Goal: Information Seeking & Learning: Learn about a topic

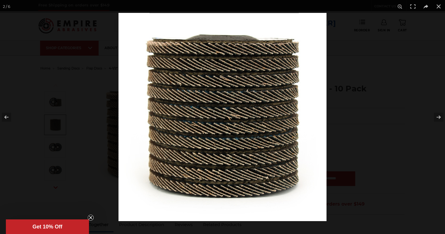
click at [376, 122] on div at bounding box center [340, 130] width 445 height 234
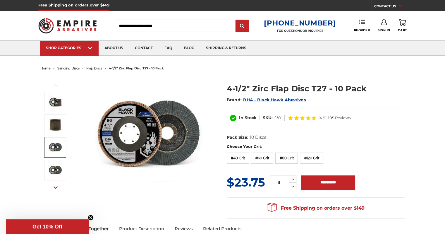
click at [62, 145] on link at bounding box center [55, 147] width 22 height 20
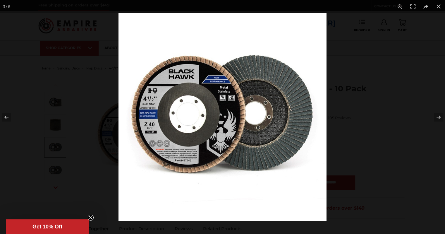
click at [361, 134] on div at bounding box center [340, 130] width 445 height 234
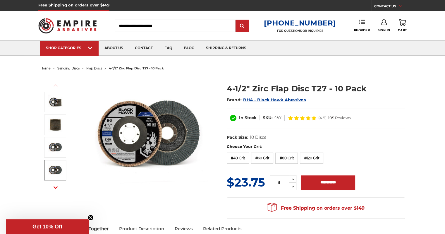
click at [50, 167] on img at bounding box center [55, 170] width 15 height 15
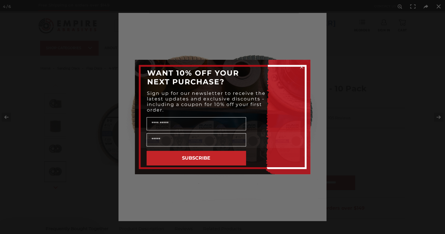
click at [355, 172] on div "Close dialog WANT 10% OFF YOUR NEXT PURCHASE? Sign up for our newsletter to rec…" at bounding box center [222, 117] width 445 height 234
click at [301, 61] on form "WANT 10% OFF YOUR NEXT PURCHASE? Sign up for our newsletter to receive the late…" at bounding box center [222, 117] width 175 height 114
click at [299, 66] on circle "Close dialog" at bounding box center [301, 67] width 6 height 6
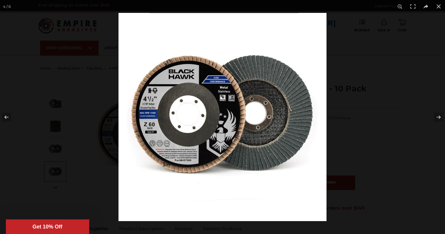
drag, startPoint x: 351, startPoint y: 61, endPoint x: 332, endPoint y: 71, distance: 21.2
click at [351, 61] on div "Close dialog WANT 10% OFF YOUR NEXT PURCHASE? Sign up for our newsletter to rec…" at bounding box center [222, 117] width 445 height 234
click at [438, 116] on button at bounding box center [434, 116] width 20 height 29
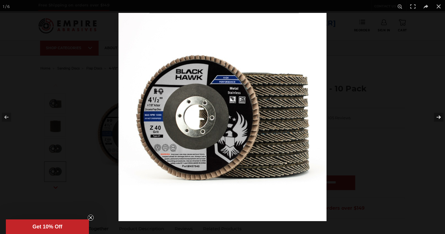
click at [437, 116] on button at bounding box center [434, 116] width 20 height 29
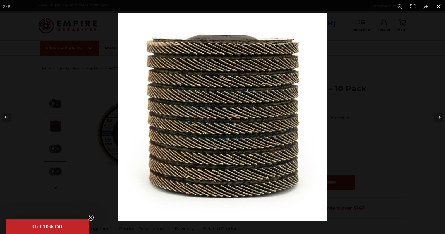
click at [438, 6] on button at bounding box center [438, 6] width 13 height 13
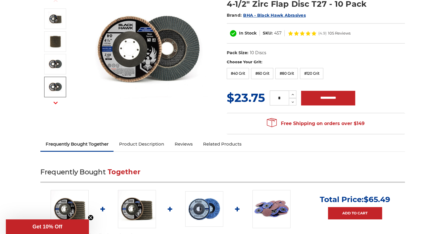
scroll to position [88, 0]
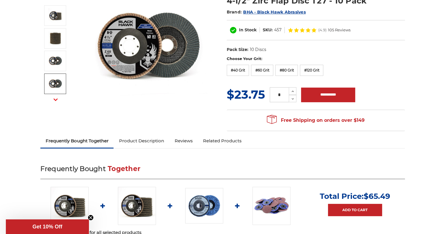
click at [144, 140] on link "Product Description" at bounding box center [141, 140] width 56 height 13
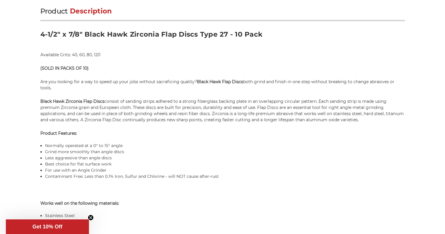
scroll to position [372, 0]
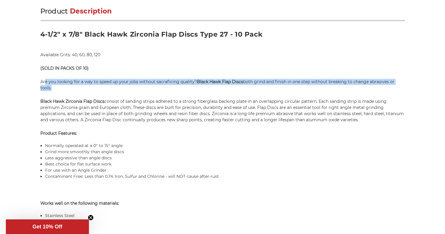
drag, startPoint x: 44, startPoint y: 81, endPoint x: 50, endPoint y: 85, distance: 7.3
click at [50, 85] on p "Are you looking for a way to speed up your jobs without sacraficing quality? Bl…" at bounding box center [222, 85] width 364 height 12
click at [49, 86] on p "Are you looking for a way to speed up your jobs without sacraficing quality? Bl…" at bounding box center [222, 85] width 364 height 12
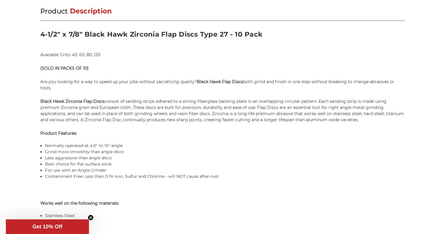
click at [62, 101] on strong "Black Hawk Zirconia Flap Discs" at bounding box center [72, 101] width 64 height 5
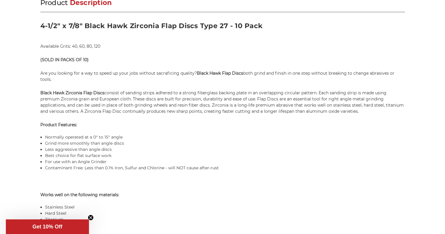
scroll to position [489, 0]
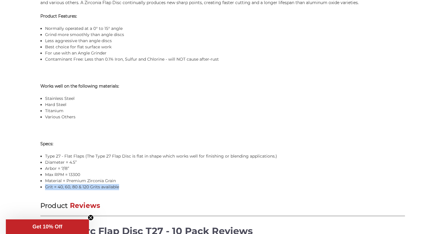
drag, startPoint x: 122, startPoint y: 188, endPoint x: 34, endPoint y: 186, distance: 87.4
click at [76, 186] on li "Grit = 40, 60, 80 & 120 Grits available" at bounding box center [225, 187] width 360 height 6
